Goal: Find specific page/section: Find specific page/section

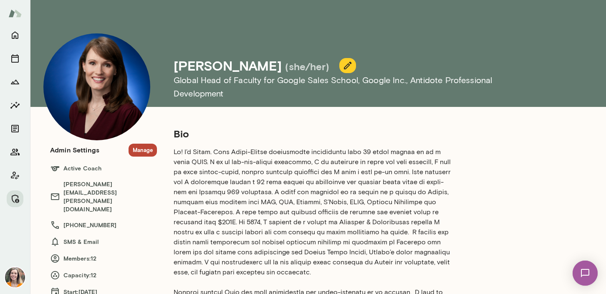
scroll to position [43, 0]
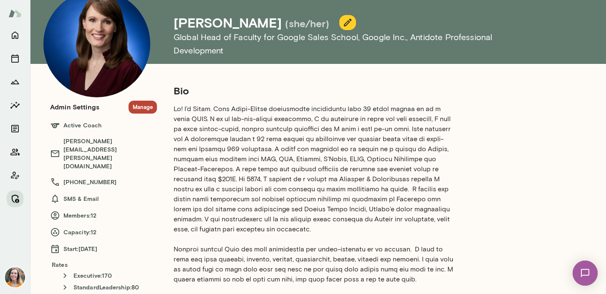
click at [12, 200] on icon "Manage" at bounding box center [16, 198] width 8 height 8
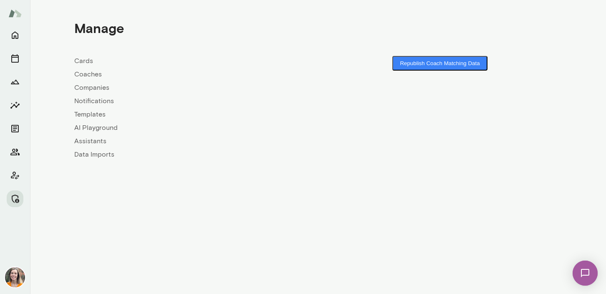
click at [93, 76] on link "Coaches" at bounding box center [196, 74] width 244 height 10
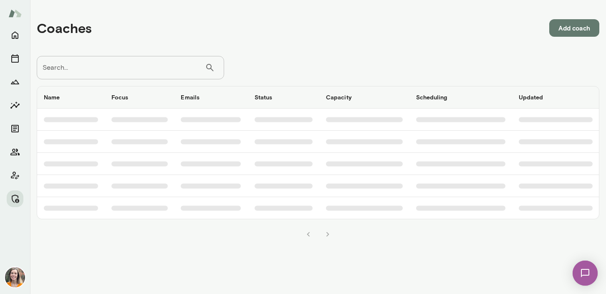
click at [106, 70] on input "Search..." at bounding box center [121, 67] width 168 height 23
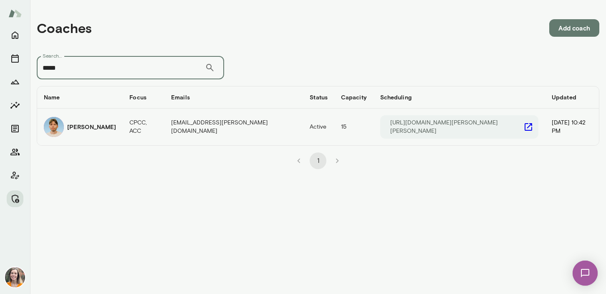
type input "*****"
click at [98, 129] on h6 "[PERSON_NAME]" at bounding box center [91, 127] width 49 height 8
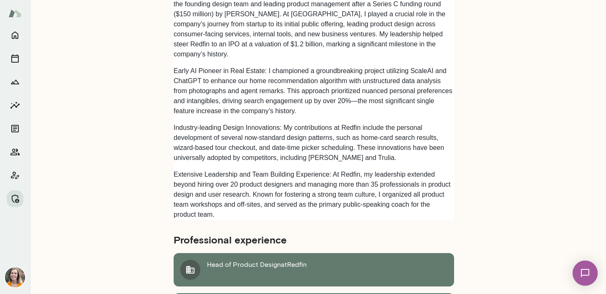
scroll to position [413, 0]
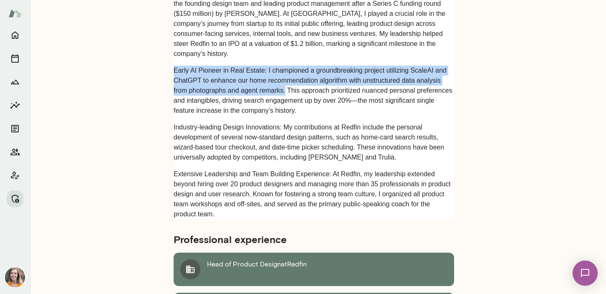
drag, startPoint x: 174, startPoint y: 71, endPoint x: 288, endPoint y: 91, distance: 116.0
click at [288, 91] on p "Early AI Pioneer in Real Estate: I championed a groundbreaking project utilizin…" at bounding box center [314, 91] width 280 height 50
copy p "Early AI Pioneer in Real Estate: I championed a groundbreaking project utilizin…"
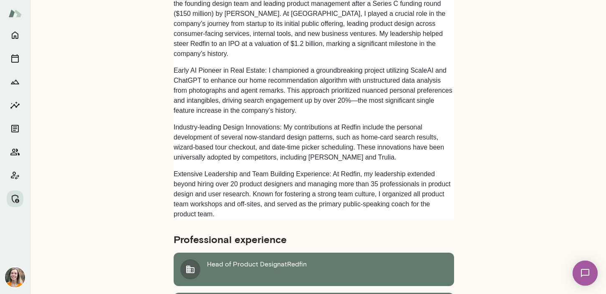
drag, startPoint x: 536, startPoint y: 132, endPoint x: 526, endPoint y: 45, distance: 87.8
click at [526, 45] on div "[PERSON_NAME] Head of Product and Design , Flyhomes CPCC, ACC Bio [PERSON_NAME]…" at bounding box center [318, 112] width 576 height 1050
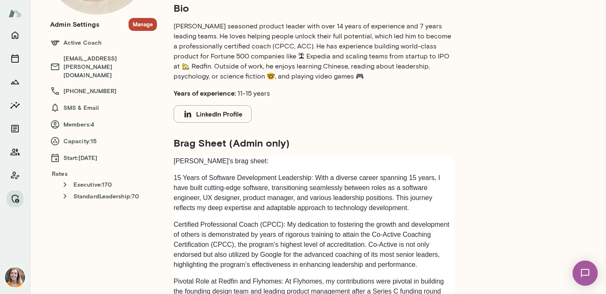
scroll to position [0, 0]
